Goal: Information Seeking & Learning: Learn about a topic

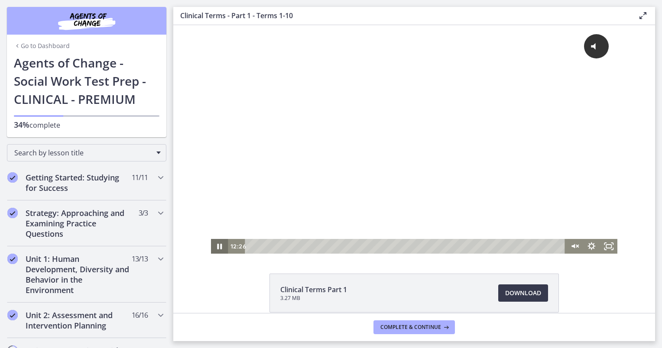
click at [218, 247] on icon "Pause" at bounding box center [219, 247] width 5 height 6
drag, startPoint x: 218, startPoint y: 244, endPoint x: 674, endPoint y: 349, distance: 467.4
click at [218, 244] on icon "Pause" at bounding box center [220, 246] width 6 height 7
click at [220, 245] on icon "Play Video" at bounding box center [219, 246] width 17 height 15
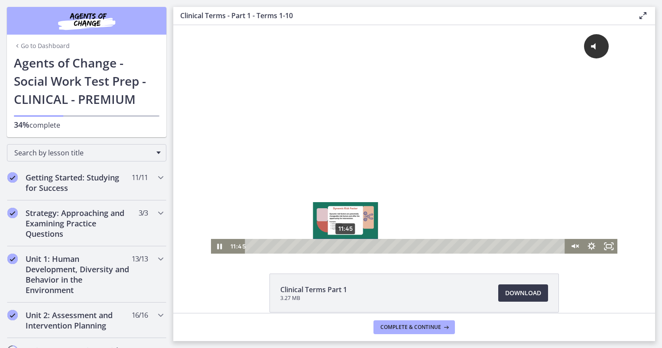
click at [342, 247] on div "11:45" at bounding box center [406, 246] width 310 height 15
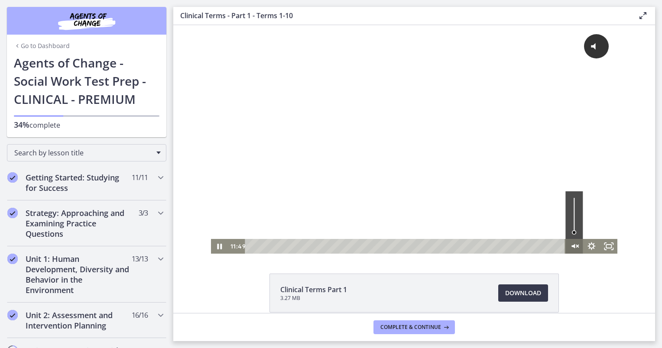
click at [571, 245] on icon "Unmute" at bounding box center [572, 246] width 3 height 4
click at [571, 245] on icon "Mute" at bounding box center [573, 247] width 21 height 18
click at [571, 245] on icon "Unmute" at bounding box center [572, 246] width 3 height 4
click at [571, 245] on icon "Mute" at bounding box center [573, 247] width 21 height 18
click at [574, 243] on icon "Unmute" at bounding box center [573, 247] width 21 height 18
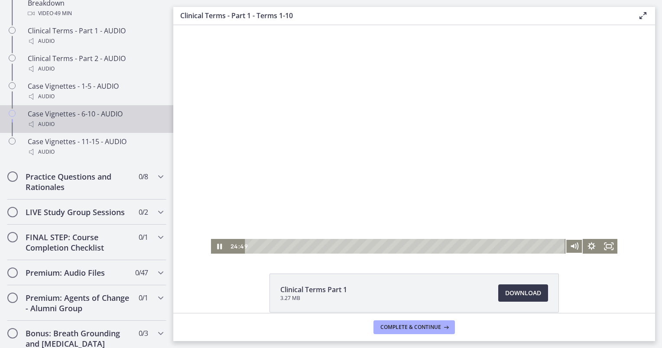
scroll to position [727, 0]
click at [565, 239] on button "Mute" at bounding box center [573, 246] width 17 height 15
click at [565, 239] on button "Unmute" at bounding box center [573, 246] width 17 height 15
click at [565, 239] on button "Mute" at bounding box center [573, 246] width 17 height 15
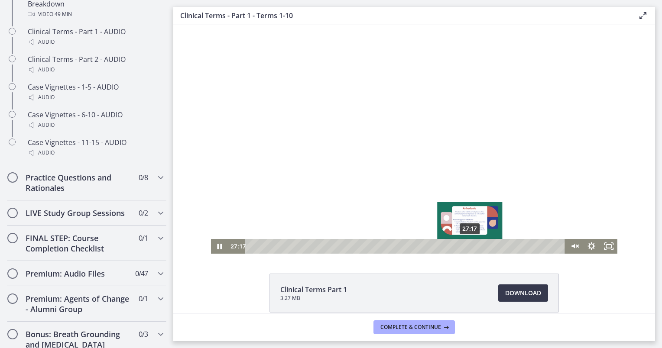
click at [467, 248] on div "27:17" at bounding box center [406, 246] width 310 height 15
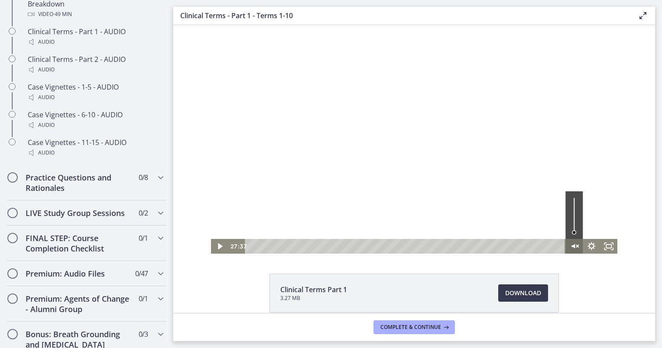
click at [571, 245] on icon "Unmute" at bounding box center [572, 246] width 3 height 4
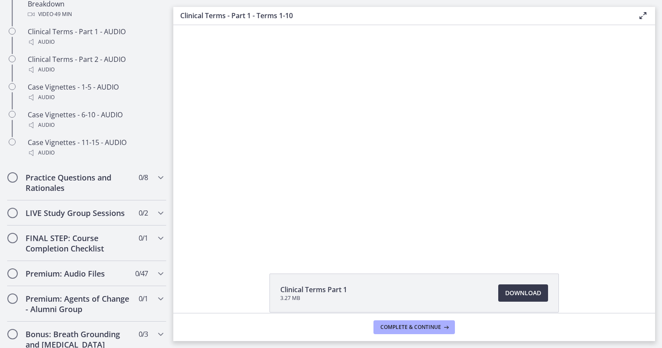
click at [565, 239] on button "Mute" at bounding box center [573, 246] width 17 height 15
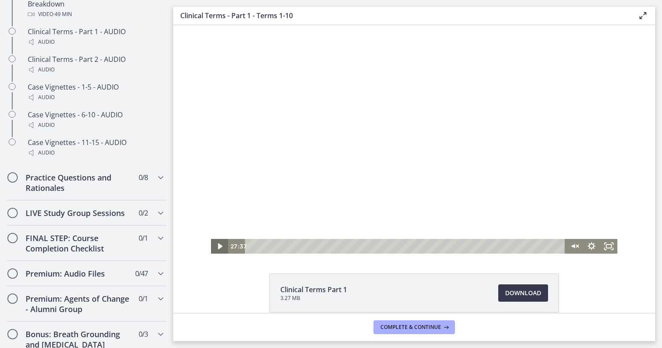
drag, startPoint x: 213, startPoint y: 246, endPoint x: 690, endPoint y: 309, distance: 481.0
click at [213, 246] on icon "Play Video" at bounding box center [219, 246] width 17 height 15
click at [565, 246] on icon "Unmute" at bounding box center [573, 247] width 21 height 18
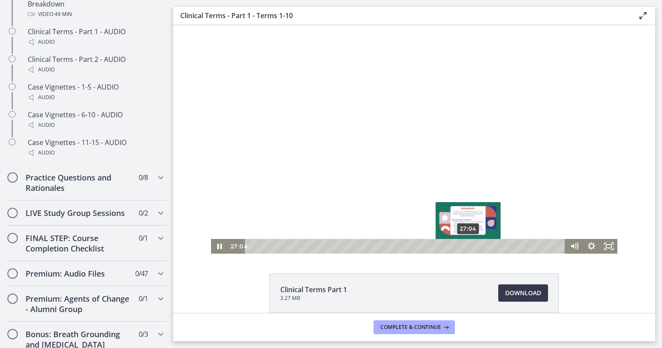
click at [465, 246] on div "27:04" at bounding box center [406, 246] width 310 height 15
click at [474, 249] on div "28:12" at bounding box center [406, 246] width 310 height 15
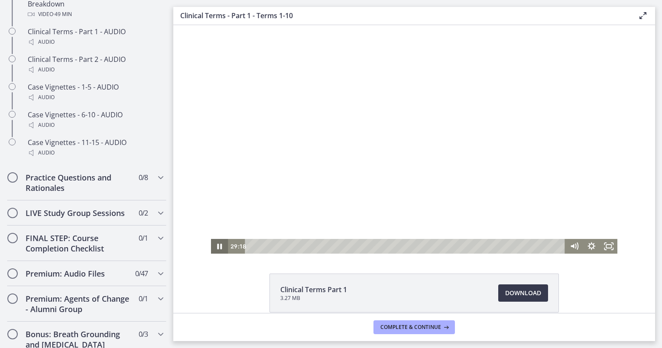
click at [211, 251] on icon "Pause" at bounding box center [219, 246] width 17 height 15
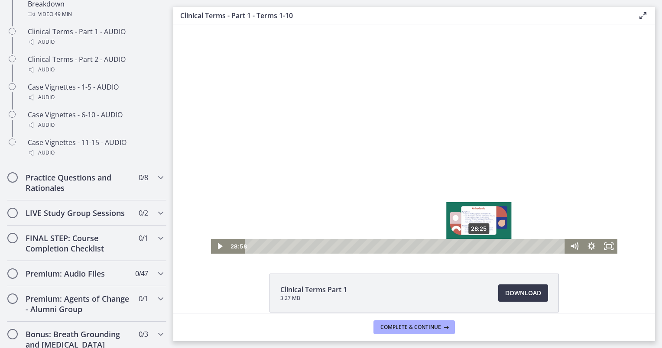
click at [475, 248] on div "28:25" at bounding box center [406, 246] width 310 height 15
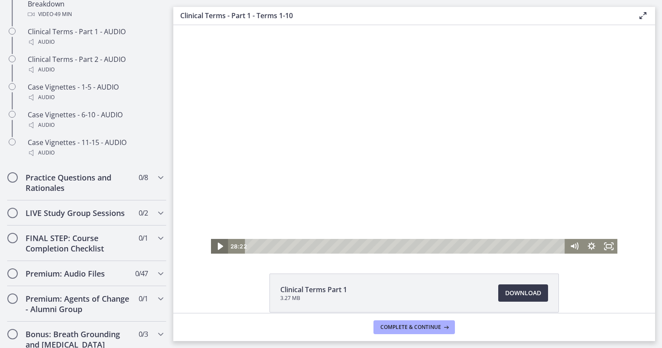
click at [217, 246] on icon "Play Video" at bounding box center [219, 246] width 5 height 7
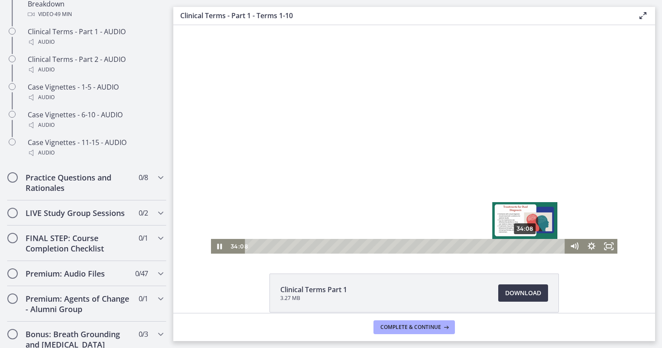
click at [522, 246] on div "34:08" at bounding box center [406, 246] width 310 height 15
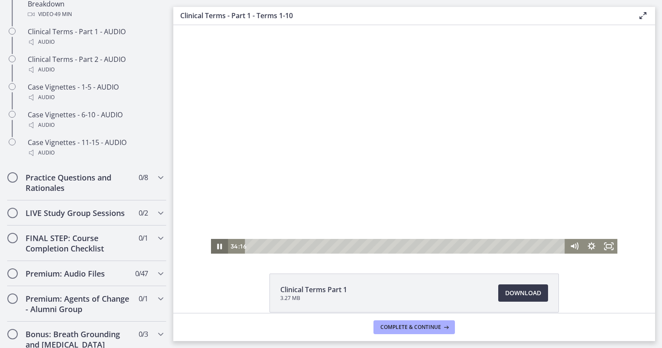
click at [213, 246] on icon "Pause" at bounding box center [219, 246] width 17 height 15
click at [211, 239] on button "Play Video" at bounding box center [219, 246] width 17 height 15
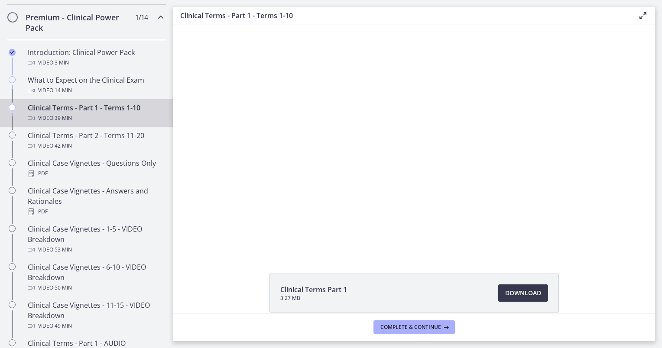
scroll to position [415, 0]
click at [430, 323] on button "Complete & continue" at bounding box center [413, 327] width 81 height 14
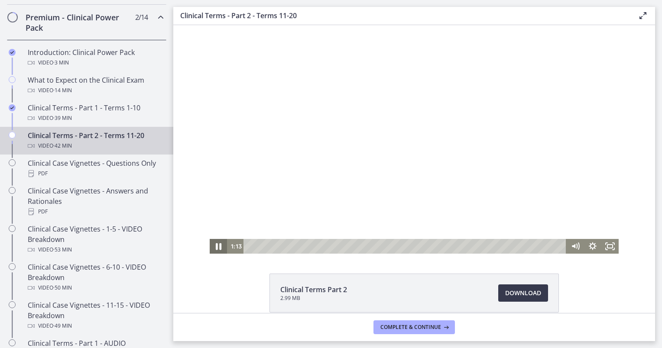
click at [217, 248] on icon "Pause" at bounding box center [219, 246] width 6 height 7
click at [210, 239] on button "Pause" at bounding box center [218, 246] width 17 height 15
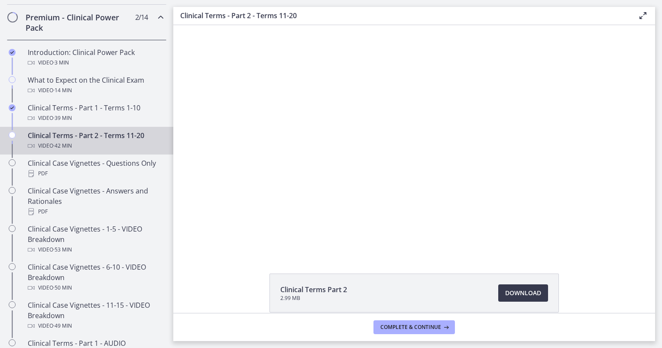
click at [210, 239] on button "Play Video" at bounding box center [218, 246] width 17 height 15
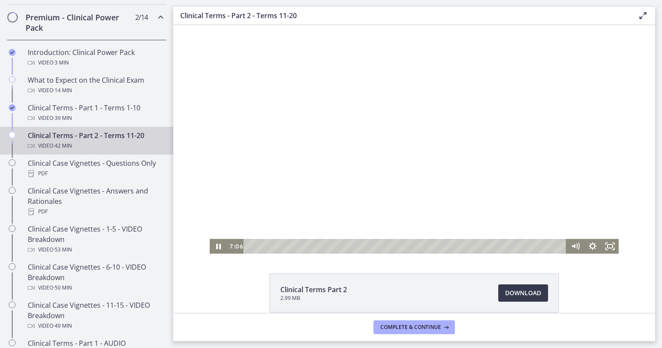
click at [210, 239] on button "Pause" at bounding box center [218, 246] width 17 height 15
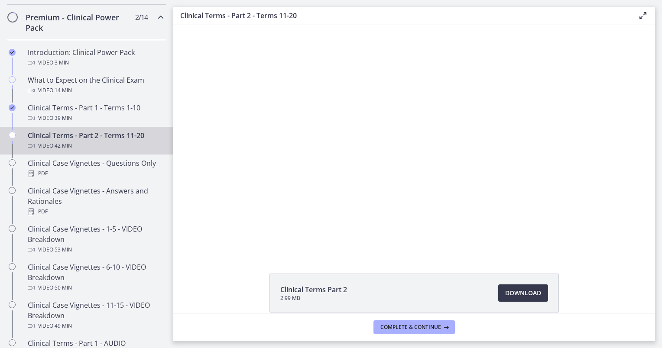
click at [210, 239] on button "Play Video" at bounding box center [218, 246] width 17 height 15
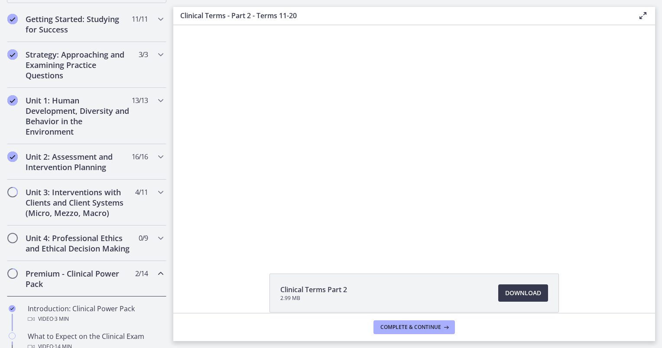
scroll to position [158, 0]
click at [91, 199] on h2 "Unit 3: Interventions with Clients and Client Systems (Micro, Mezzo, Macro)" at bounding box center [79, 202] width 106 height 31
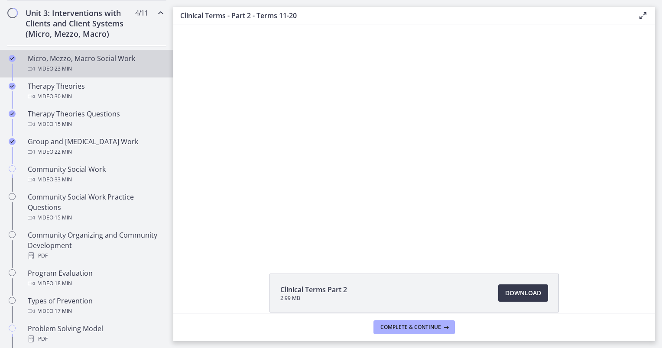
scroll to position [338, 0]
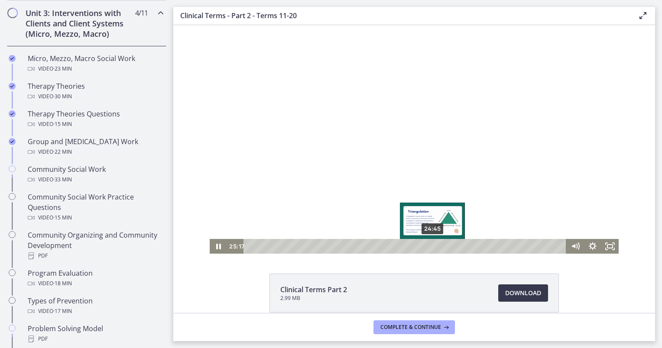
click at [430, 249] on div "24:45" at bounding box center [406, 246] width 312 height 15
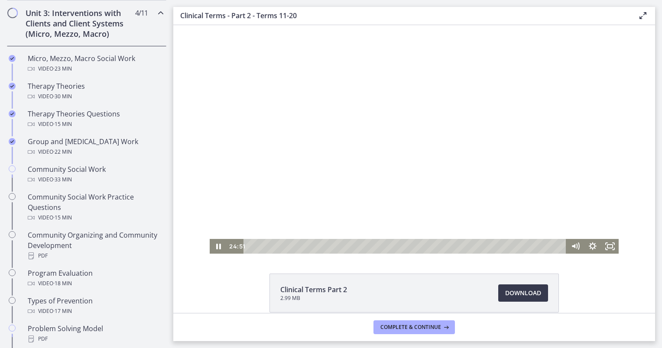
click at [429, 219] on div at bounding box center [414, 139] width 409 height 229
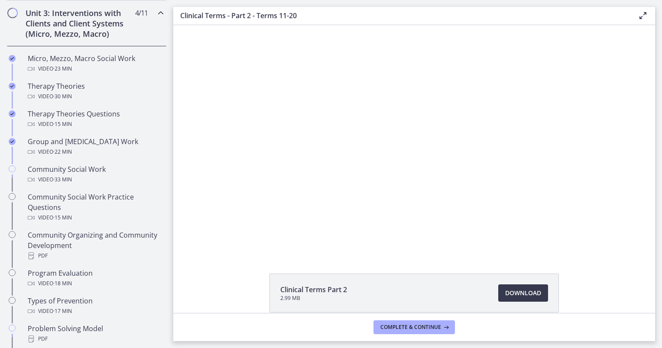
click at [210, 25] on button "Play Video: ccjldkj3vq49vff5ablg.mp4" at bounding box center [210, 25] width 0 height 0
click at [210, 25] on button "Pause: ccjldkj3vq49vff5ablg.mp4" at bounding box center [210, 25] width 0 height 0
click at [210, 25] on button "Play Video: ccjldkj3vq49vff5ablg.mp4" at bounding box center [210, 25] width 0 height 0
click at [210, 25] on button "Pause: ccjldkj3vq49vff5ablg.mp4" at bounding box center [210, 25] width 0 height 0
click at [210, 25] on button "Play Video: ccjldkj3vq49vff5ablg.mp4" at bounding box center [210, 25] width 0 height 0
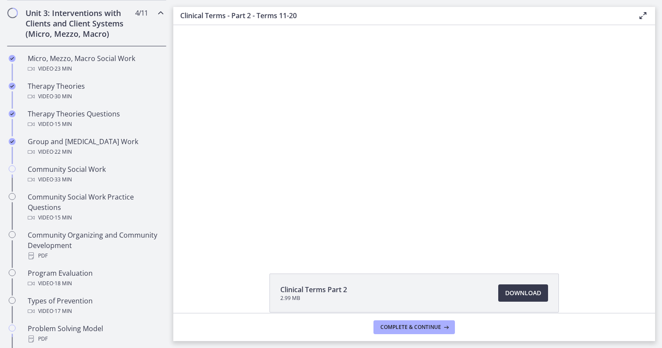
click at [210, 25] on button "Pause: ccjldkj3vq49vff5ablg.mp4" at bounding box center [210, 25] width 0 height 0
click at [210, 25] on button "Play Video: ccjldkj3vq49vff5ablg.mp4" at bounding box center [210, 25] width 0 height 0
click at [210, 25] on button "Pause: ccjldkj3vq49vff5ablg.mp4" at bounding box center [210, 25] width 0 height 0
click at [210, 25] on button "Play Video: ccjldkj3vq49vff5ablg.mp4" at bounding box center [210, 25] width 0 height 0
click at [210, 25] on button "Pause: ccjldkj3vq49vff5ablg.mp4" at bounding box center [210, 25] width 0 height 0
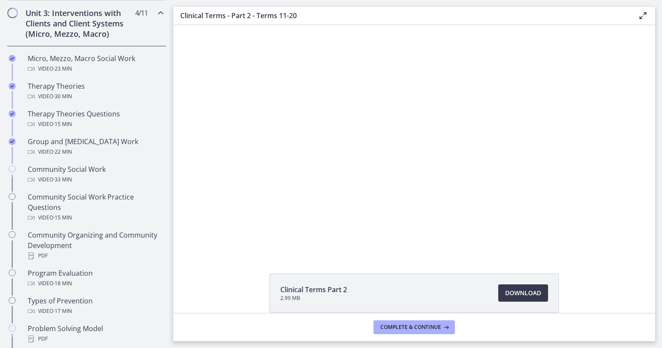
click at [210, 25] on button "Play Video: ccjldkj3vq49vff5ablg.mp4" at bounding box center [210, 25] width 0 height 0
click at [210, 25] on button "Pause: ccjldkj3vq49vff5ablg.mp4" at bounding box center [210, 25] width 0 height 0
click at [210, 25] on button "Play Video: ccjldkj3vq49vff5ablg.mp4" at bounding box center [210, 25] width 0 height 0
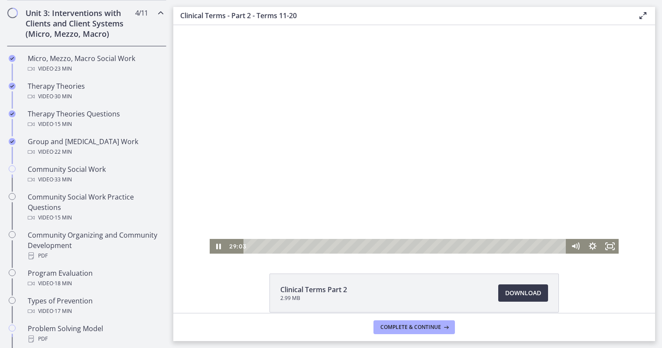
click at [210, 25] on button "Pause: ccjldkj3vq49vff5ablg.mp4" at bounding box center [210, 25] width 0 height 0
click at [210, 25] on button "Play Video: ccjldkj3vq49vff5ablg.mp4" at bounding box center [210, 25] width 0 height 0
click at [210, 25] on button "Pause: ccjldkj3vq49vff5ablg.mp4" at bounding box center [210, 25] width 0 height 0
click at [210, 25] on button "Play Video: ccjldkj3vq49vff5ablg.mp4" at bounding box center [210, 25] width 0 height 0
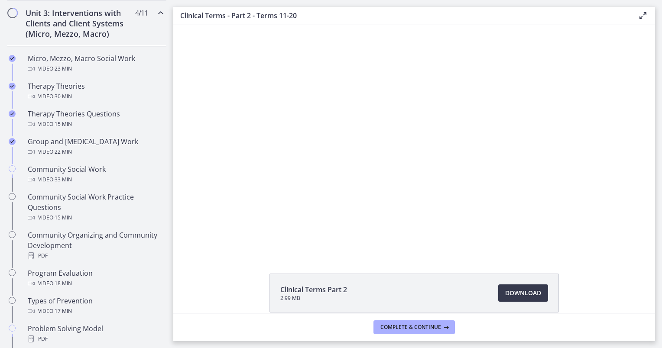
click at [210, 25] on button "Pause: ccjldkj3vq49vff5ablg.mp4" at bounding box center [210, 25] width 0 height 0
click at [210, 25] on button "Play Video: ccjldkj3vq49vff5ablg.mp4" at bounding box center [210, 25] width 0 height 0
click at [210, 25] on button "Pause: ccjldkj3vq49vff5ablg.mp4" at bounding box center [210, 25] width 0 height 0
click at [210, 25] on button "Play Video: ccjldkj3vq49vff5ablg.mp4" at bounding box center [210, 25] width 0 height 0
click at [210, 25] on button "Pause: ccjldkj3vq49vff5ablg.mp4" at bounding box center [210, 25] width 0 height 0
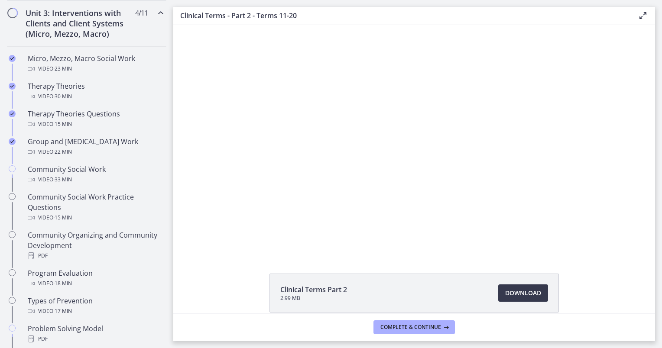
click at [210, 25] on button "Play Video: ccjldkj3vq49vff5ablg.mp4" at bounding box center [210, 25] width 0 height 0
click at [210, 25] on button "Pause: ccjldkj3vq49vff5ablg.mp4" at bounding box center [210, 25] width 0 height 0
click at [210, 25] on button "Play Video: ccjldkj3vq49vff5ablg.mp4" at bounding box center [210, 25] width 0 height 0
click at [210, 25] on button "Pause: ccjldkj3vq49vff5ablg.mp4" at bounding box center [210, 25] width 0 height 0
click at [210, 25] on button "Play Video: ccjldkj3vq49vff5ablg.mp4" at bounding box center [210, 25] width 0 height 0
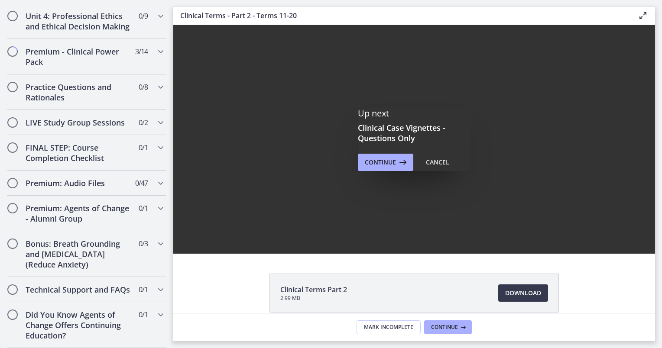
scroll to position [0, 0]
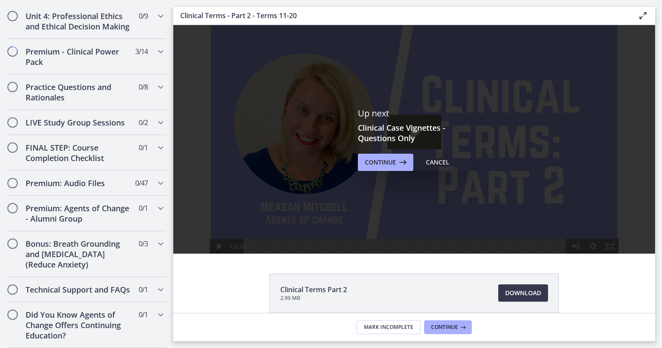
click at [436, 160] on div "Cancel" at bounding box center [437, 162] width 23 height 10
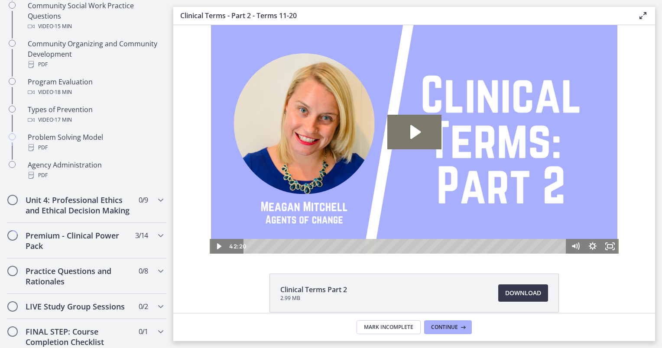
scroll to position [526, 0]
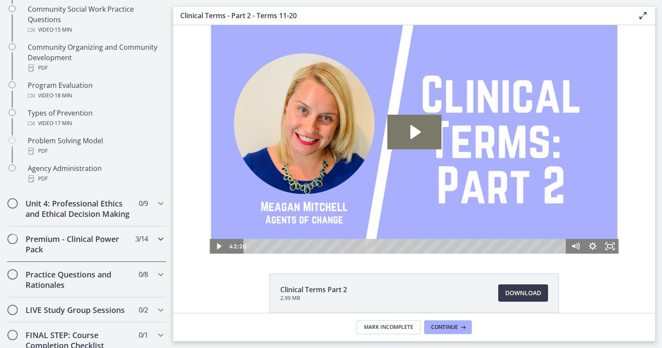
click at [88, 251] on h2 "Premium - Clinical Power Pack" at bounding box center [79, 244] width 106 height 21
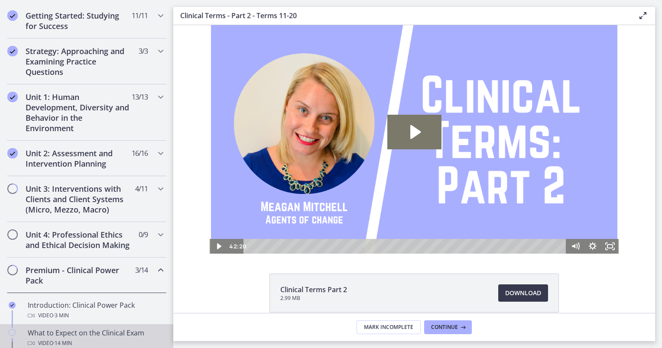
scroll to position [161, 0]
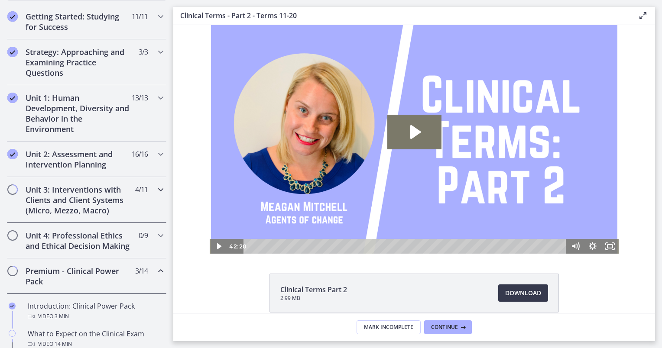
click at [109, 187] on h2 "Unit 3: Interventions with Clients and Client Systems (Micro, Mezzo, Macro)" at bounding box center [79, 199] width 106 height 31
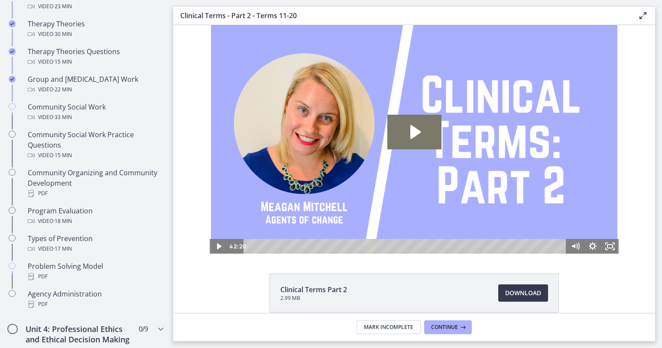
scroll to position [399, 0]
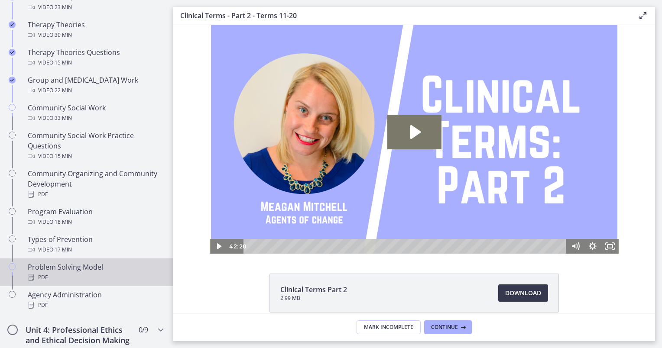
click at [110, 273] on div "PDF" at bounding box center [95, 277] width 135 height 10
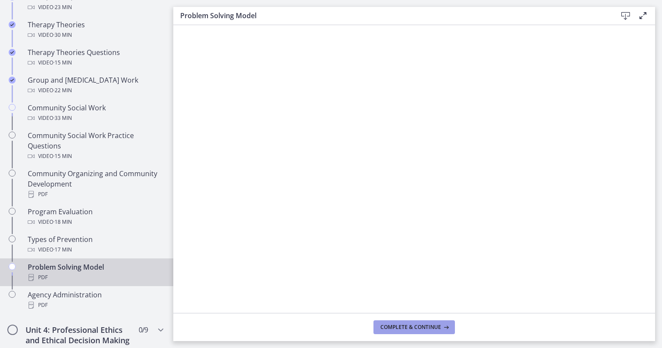
click at [385, 327] on span "Complete & continue" at bounding box center [410, 327] width 61 height 7
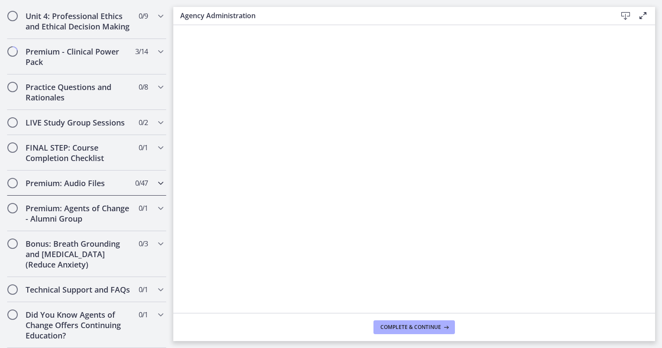
scroll to position [731, 0]
click at [120, 117] on h2 "LIVE Study Group Sessions" at bounding box center [79, 122] width 106 height 10
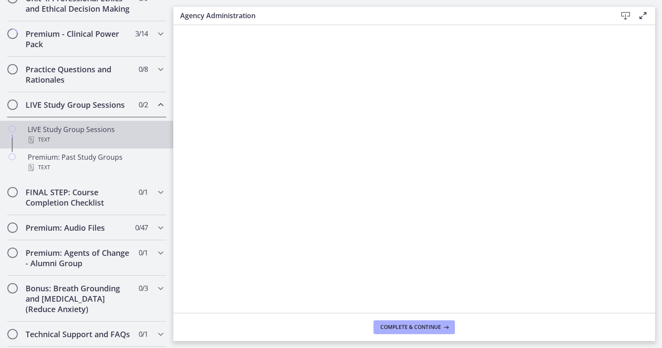
scroll to position [398, 0]
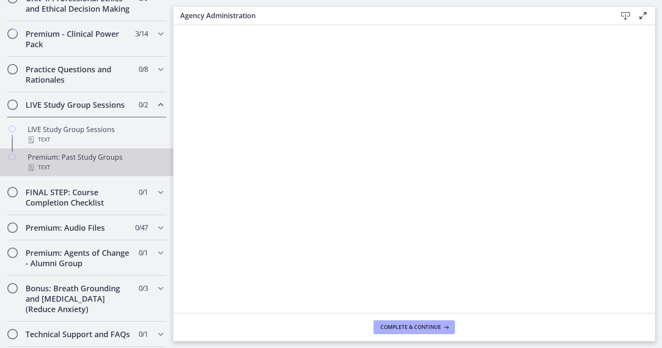
click at [103, 164] on div "Premium: Past Study Groups Text" at bounding box center [95, 162] width 135 height 21
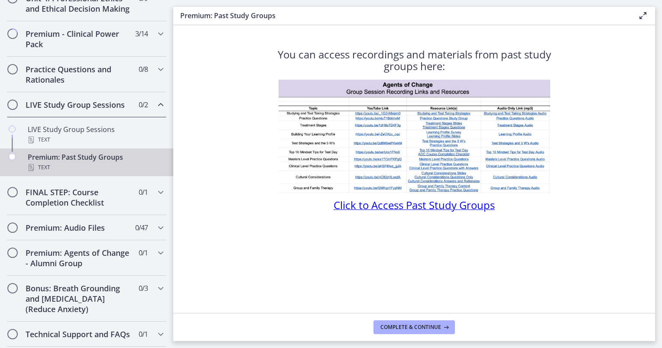
click at [350, 201] on span "Click to Access Past Study Groups" at bounding box center [413, 205] width 161 height 14
